Goal: Task Accomplishment & Management: Use online tool/utility

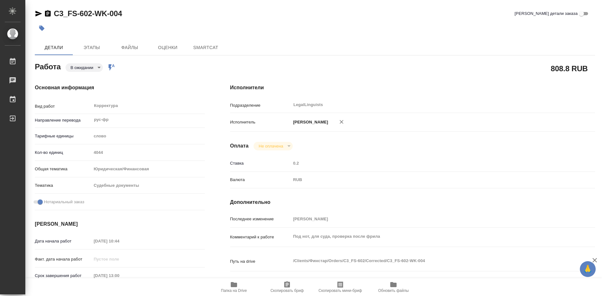
type textarea "x"
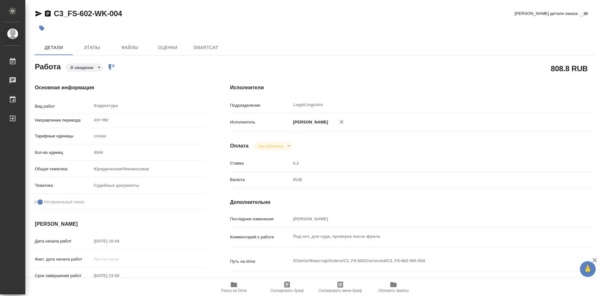
type textarea "x"
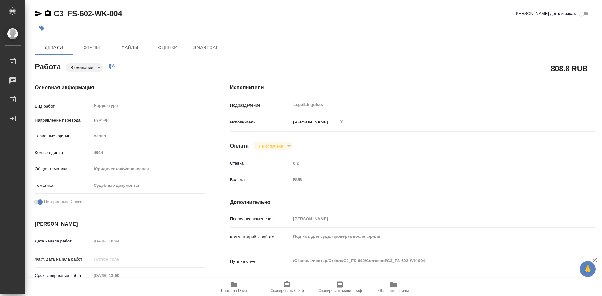
type textarea "x"
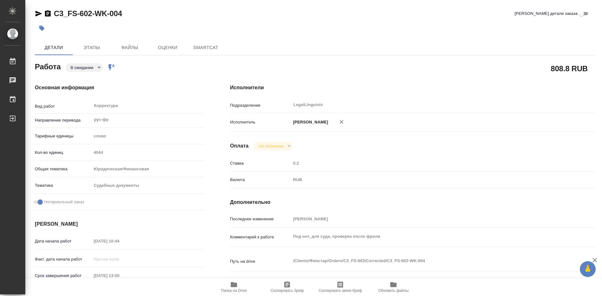
type textarea "x"
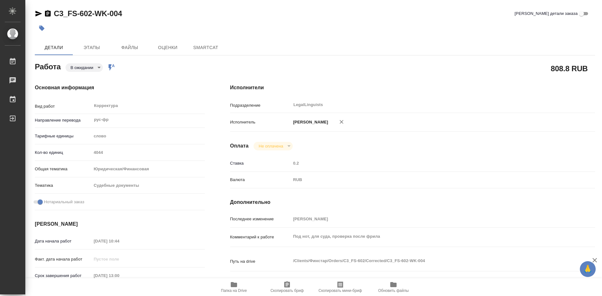
type textarea "x"
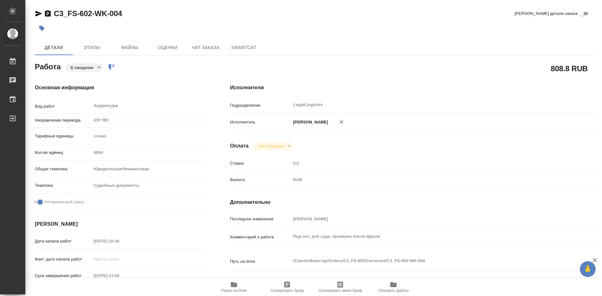
type textarea "x"
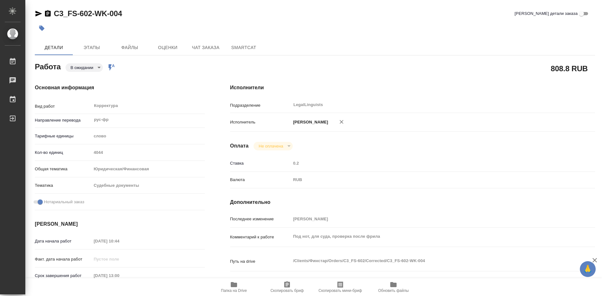
scroll to position [63, 0]
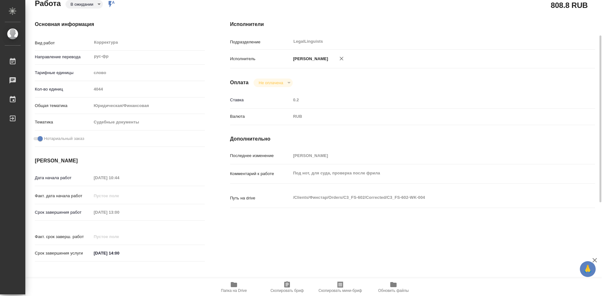
type textarea "x"
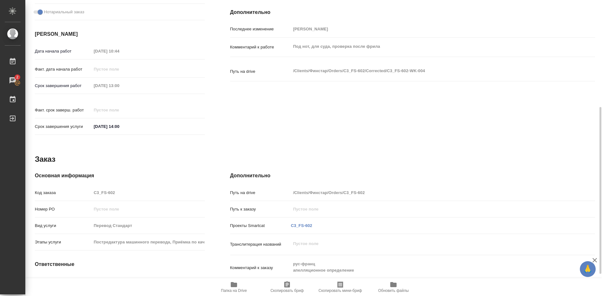
scroll to position [229, 0]
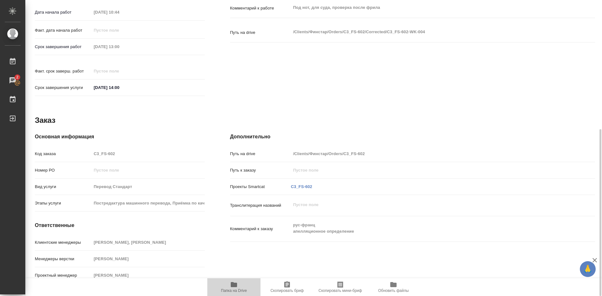
click at [234, 284] on icon "button" at bounding box center [234, 284] width 6 height 5
